Goal: Task Accomplishment & Management: Use online tool/utility

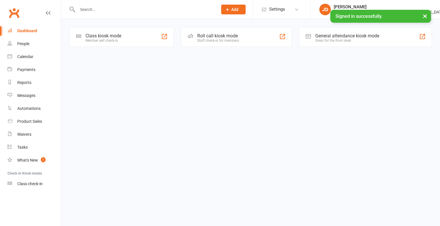
click at [94, 39] on div "Member self check-in" at bounding box center [104, 41] width 36 height 4
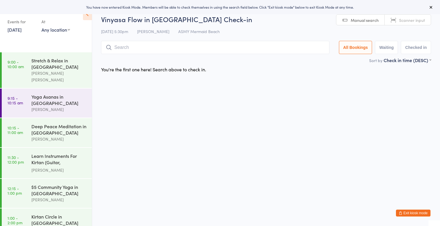
click at [390, 21] on link "Scanner input" at bounding box center [408, 20] width 46 height 11
click at [325, 47] on input "search" at bounding box center [215, 47] width 228 height 13
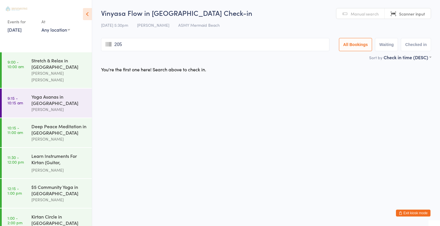
type input "2055"
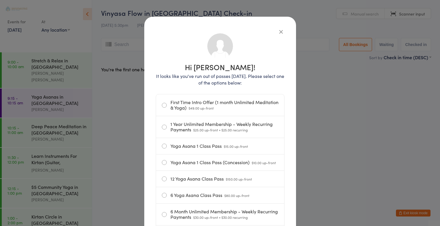
scroll to position [10, 0]
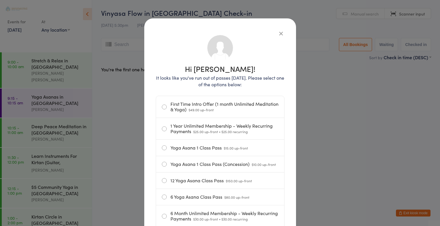
click at [278, 33] on icon "button" at bounding box center [281, 33] width 6 height 6
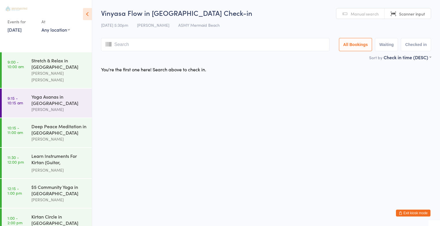
click at [398, 19] on div "Vinyasa Flow in [GEOGRAPHIC_DATA] Check-in [DATE] 5:30pm [PERSON_NAME] Mermaid …" at bounding box center [266, 31] width 330 height 46
click at [398, 9] on link "Scanner input" at bounding box center [408, 13] width 46 height 11
click at [287, 46] on input "search" at bounding box center [215, 44] width 228 height 13
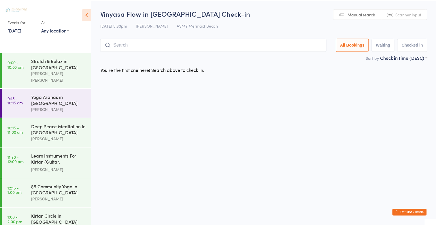
scroll to position [111, 0]
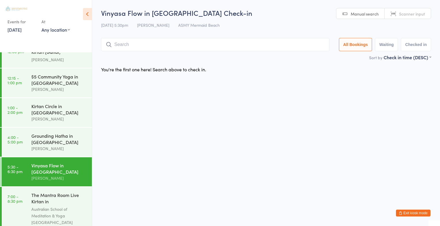
click at [135, 45] on input "search" at bounding box center [215, 44] width 228 height 13
click at [406, 14] on span "Scanner input" at bounding box center [412, 14] width 26 height 6
click at [310, 44] on input "search" at bounding box center [215, 44] width 228 height 13
type input "[PERSON_NAME]"
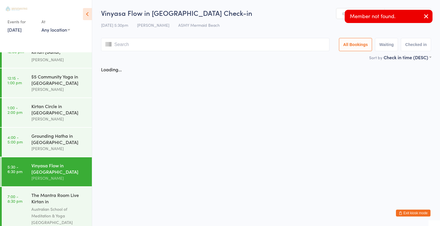
type input "s"
click at [342, 12] on link "Manual search" at bounding box center [360, 13] width 48 height 11
click at [307, 45] on input "search" at bounding box center [215, 44] width 228 height 13
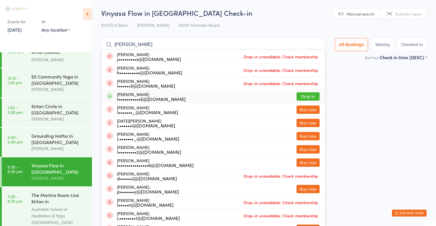
type input "[PERSON_NAME]"
click at [313, 97] on button "Drop in" at bounding box center [307, 96] width 23 height 8
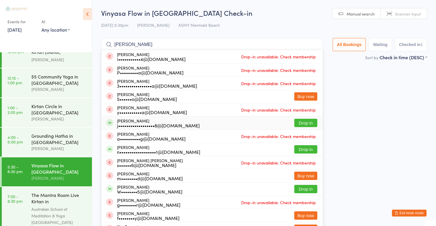
type input "[PERSON_NAME]"
click at [304, 122] on button "Drop in" at bounding box center [305, 123] width 23 height 8
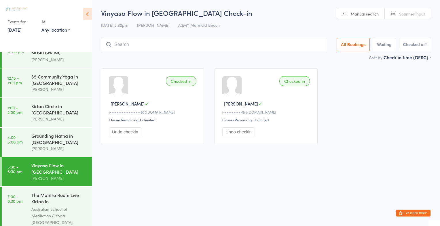
click at [425, 17] on link "Scanner input" at bounding box center [408, 13] width 46 height 11
click at [414, 17] on link "Scanner input" at bounding box center [408, 13] width 46 height 11
click at [298, 44] on input "search" at bounding box center [214, 44] width 226 height 13
click at [365, 17] on link "Manual search" at bounding box center [360, 13] width 48 height 11
click at [316, 43] on input "search" at bounding box center [214, 44] width 226 height 13
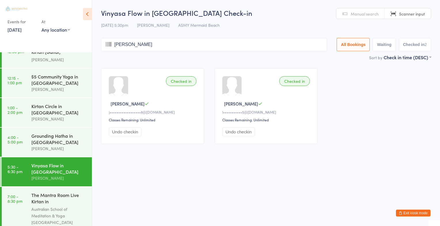
type input "mariana"
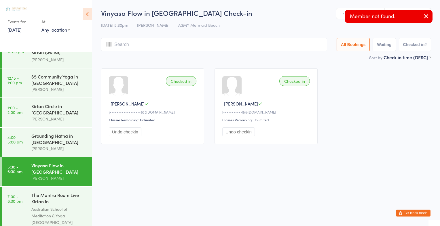
click at [342, 13] on link "Manual search" at bounding box center [360, 13] width 48 height 11
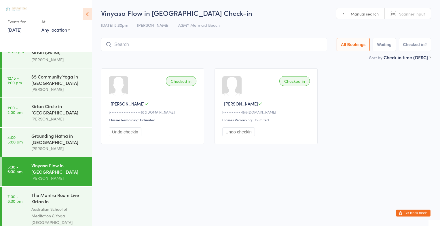
click at [314, 45] on input "search" at bounding box center [214, 44] width 226 height 13
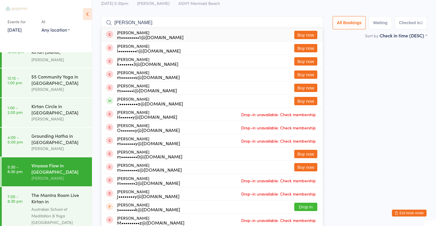
scroll to position [23, 0]
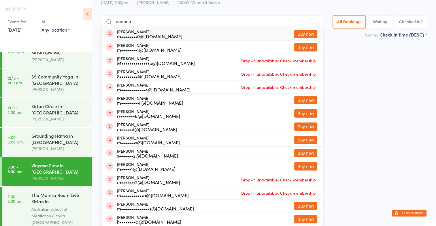
type input "mariana"
click at [394, 88] on div "Checked in [PERSON_NAME] G j••••••••••••••••••8@[DOMAIN_NAME] Classes Remaining…" at bounding box center [264, 84] width 336 height 86
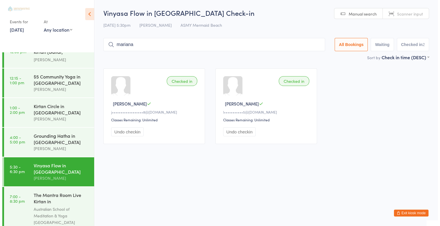
scroll to position [0, 0]
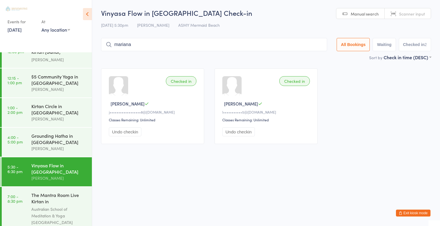
click at [410, 12] on span "Scanner input" at bounding box center [412, 14] width 26 height 6
click at [304, 48] on input "search" at bounding box center [214, 44] width 226 height 13
